Goal: Transaction & Acquisition: Purchase product/service

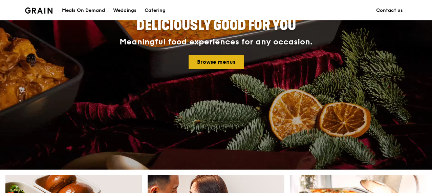
click at [207, 66] on link "Browse menus" at bounding box center [216, 62] width 55 height 14
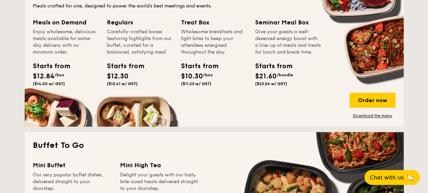
scroll to position [440, 0]
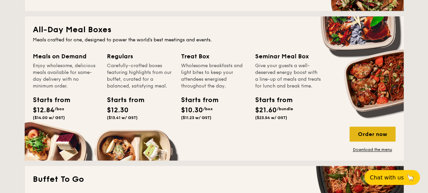
click at [365, 132] on div "Order now" at bounding box center [373, 133] width 46 height 15
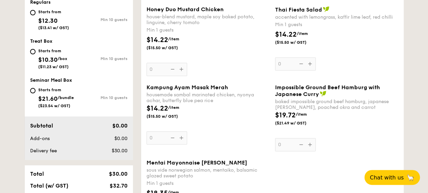
scroll to position [237, 0]
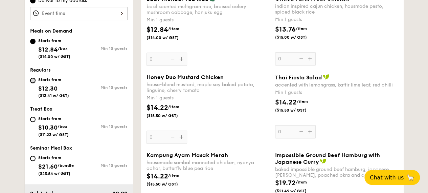
click at [35, 80] on input "Starts from $12.30 ($13.41 w/ GST) Min 10 guests" at bounding box center [32, 80] width 5 height 5
radio input "true"
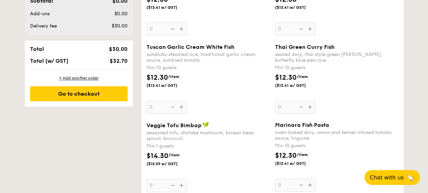
scroll to position [440, 0]
